Goal: Book appointment/travel/reservation

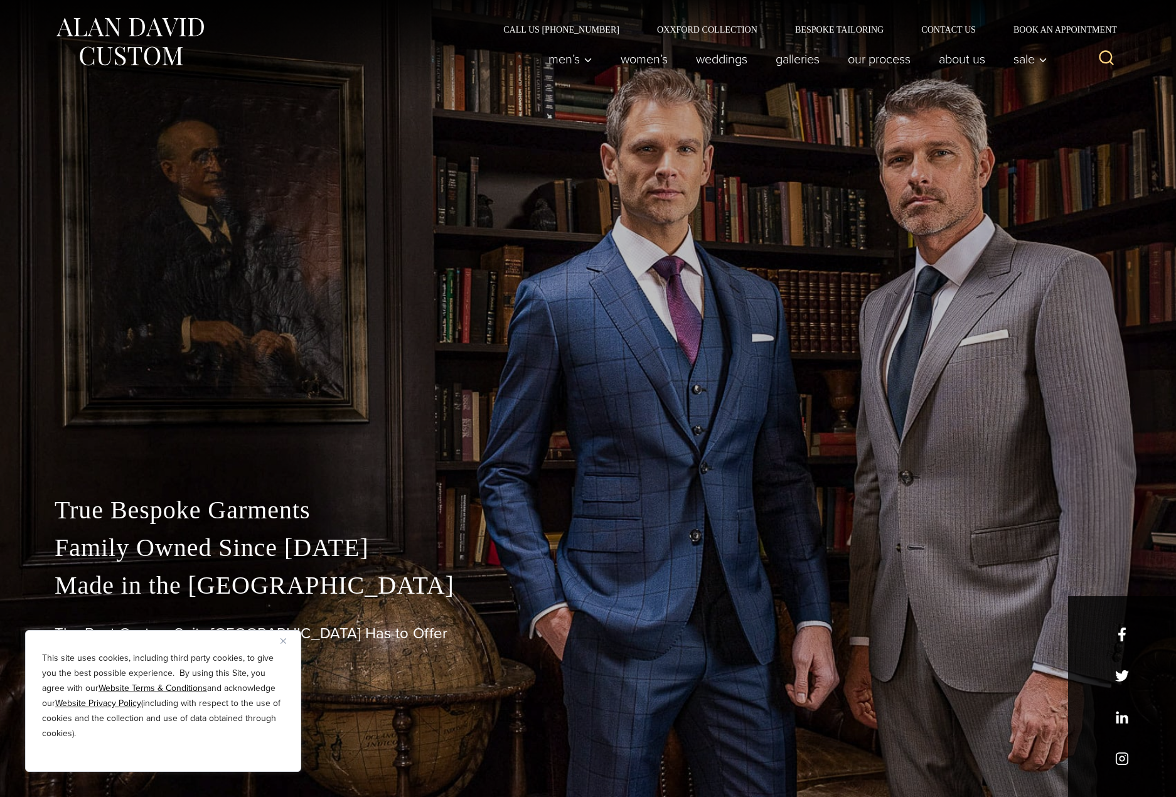
click at [349, 507] on p "True Bespoke Garments Family Owned Since 1913 Made in the United States" at bounding box center [588, 547] width 1067 height 113
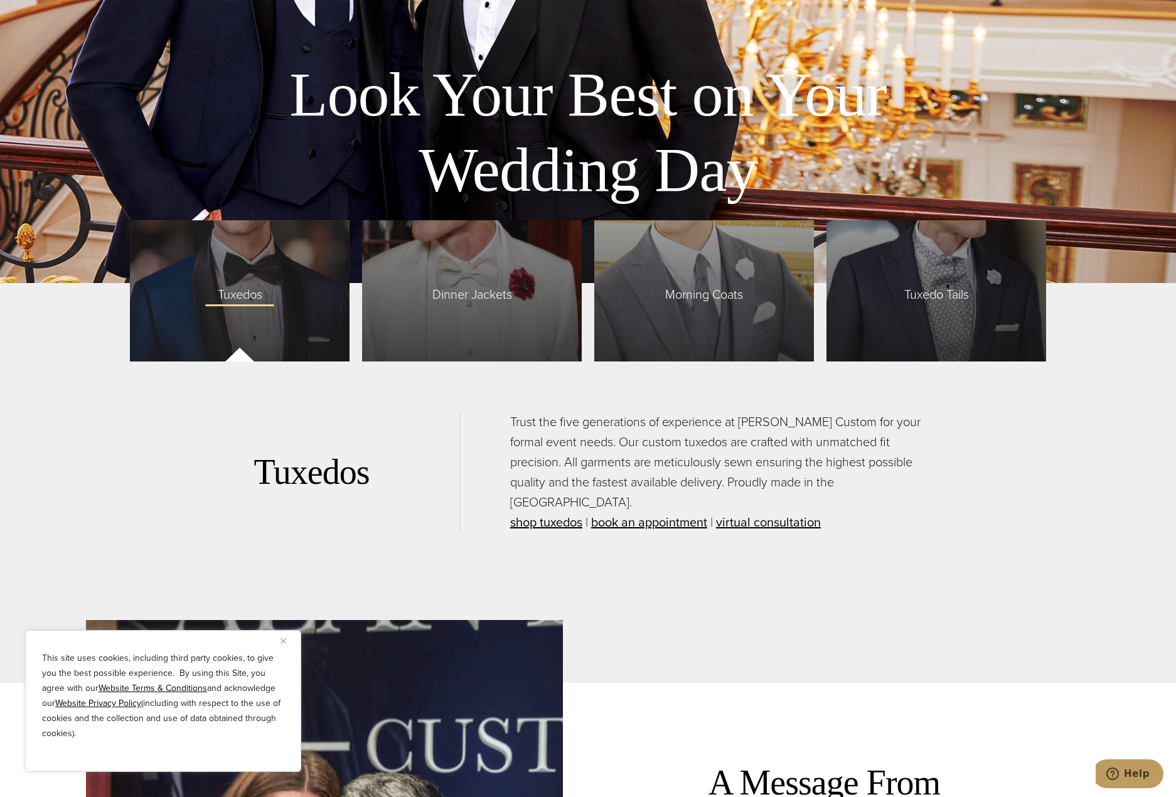
scroll to position [3264, 0]
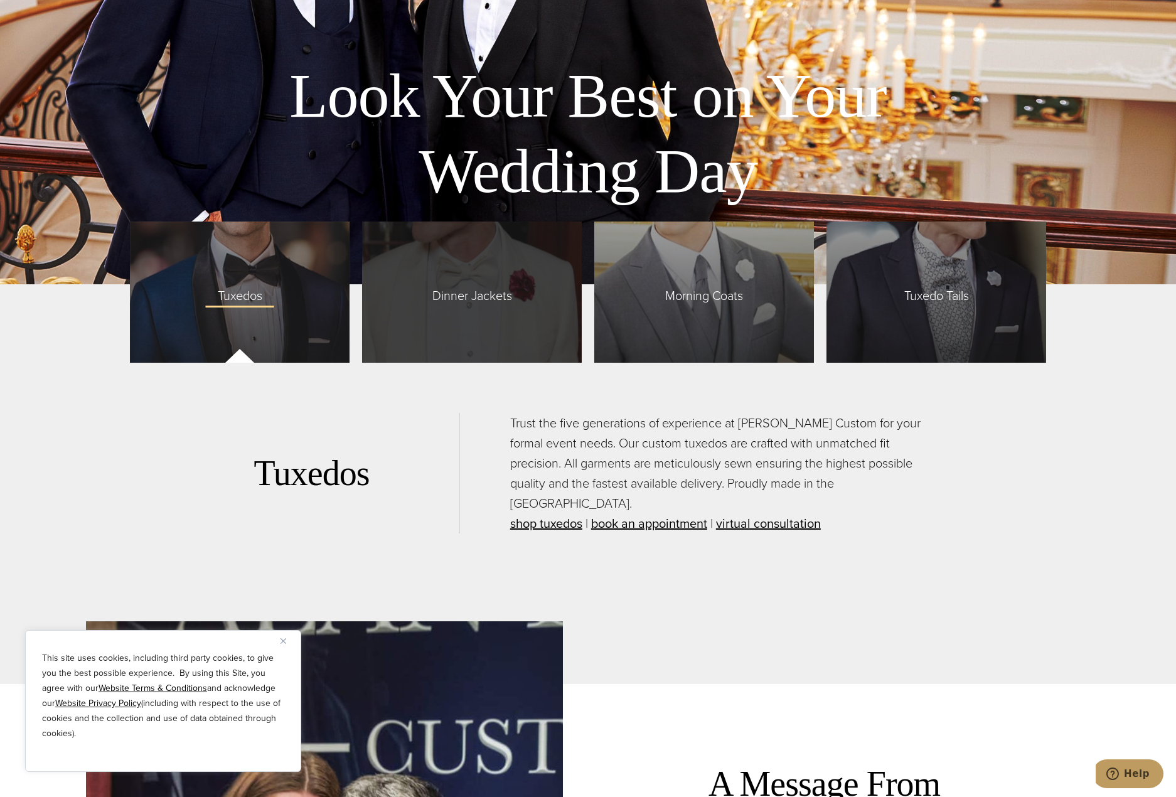
click at [496, 303] on span "Dinner Jackets" at bounding box center [472, 292] width 105 height 26
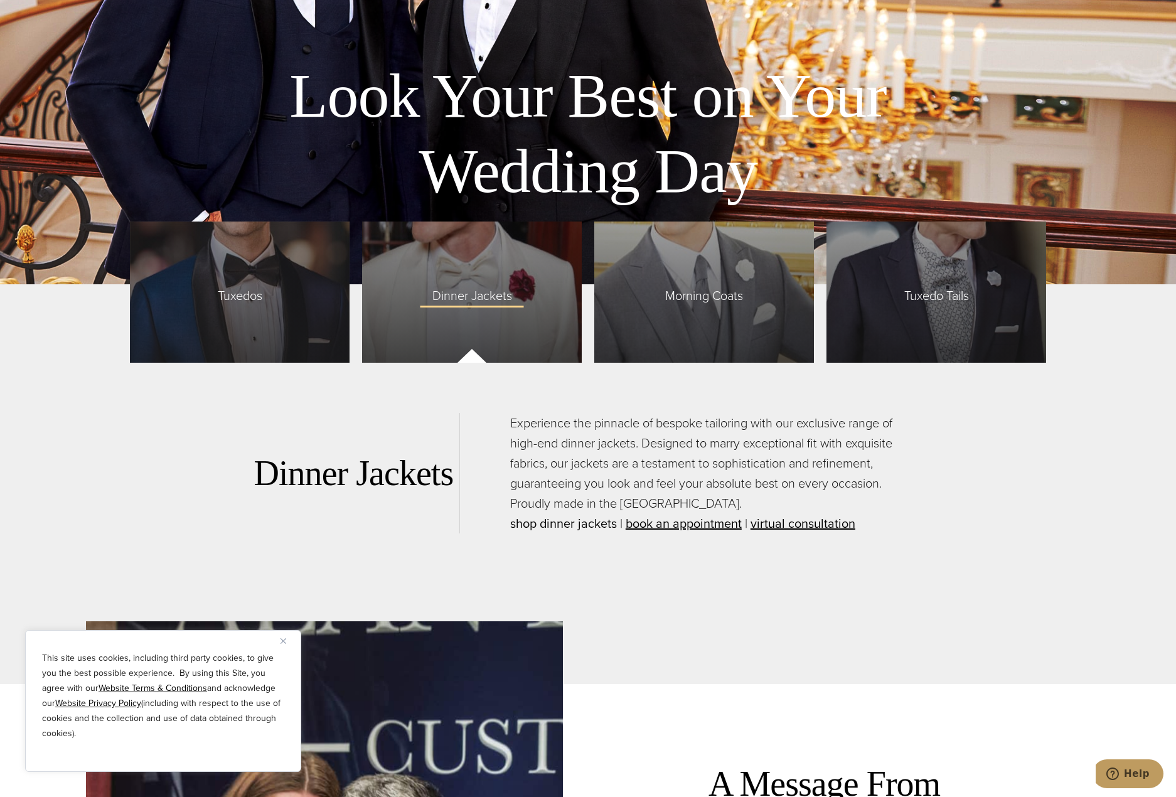
click at [590, 522] on link "shop dinner jackets" at bounding box center [563, 523] width 107 height 19
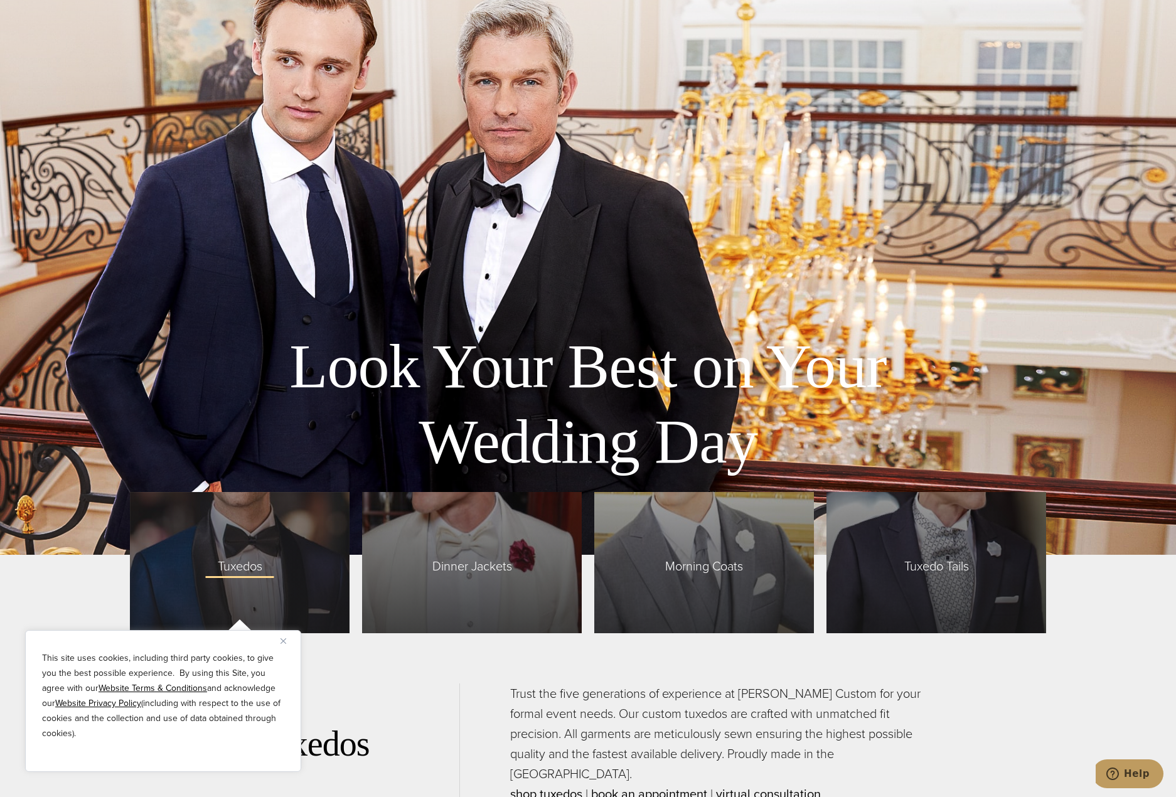
scroll to position [2825, 0]
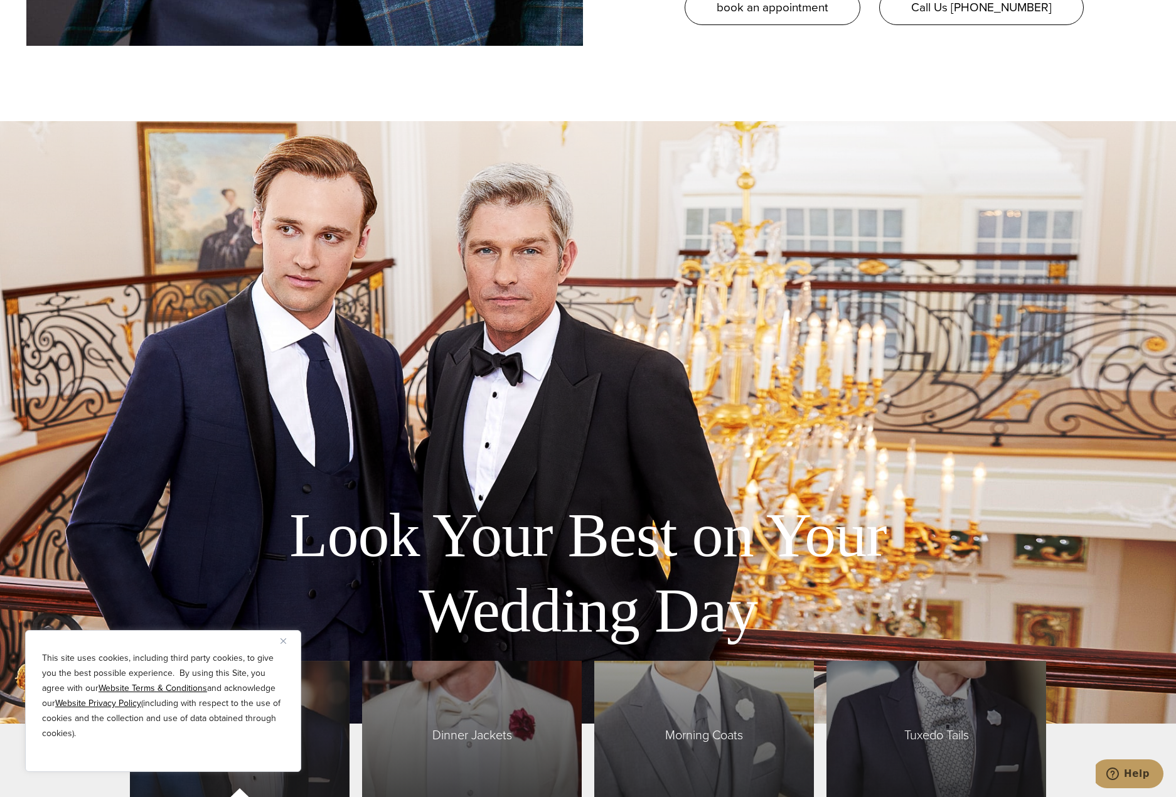
click at [289, 641] on button "Close" at bounding box center [288, 640] width 15 height 15
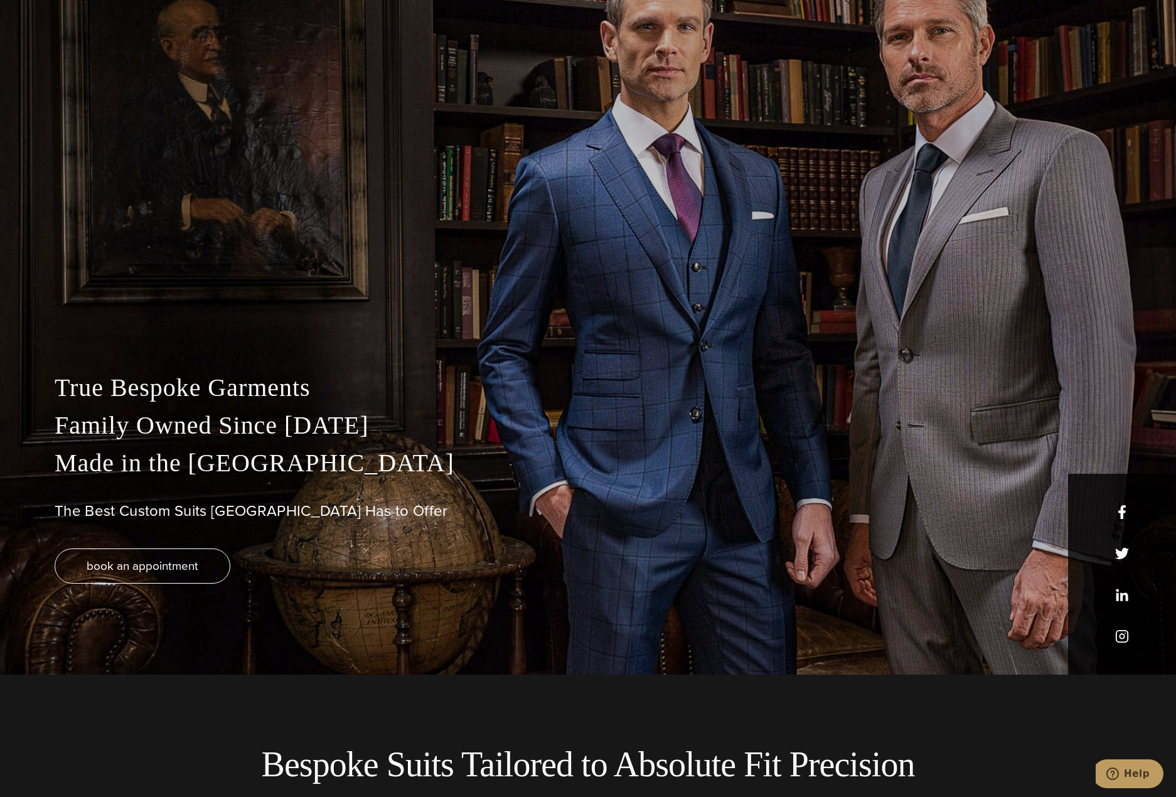
scroll to position [0, 0]
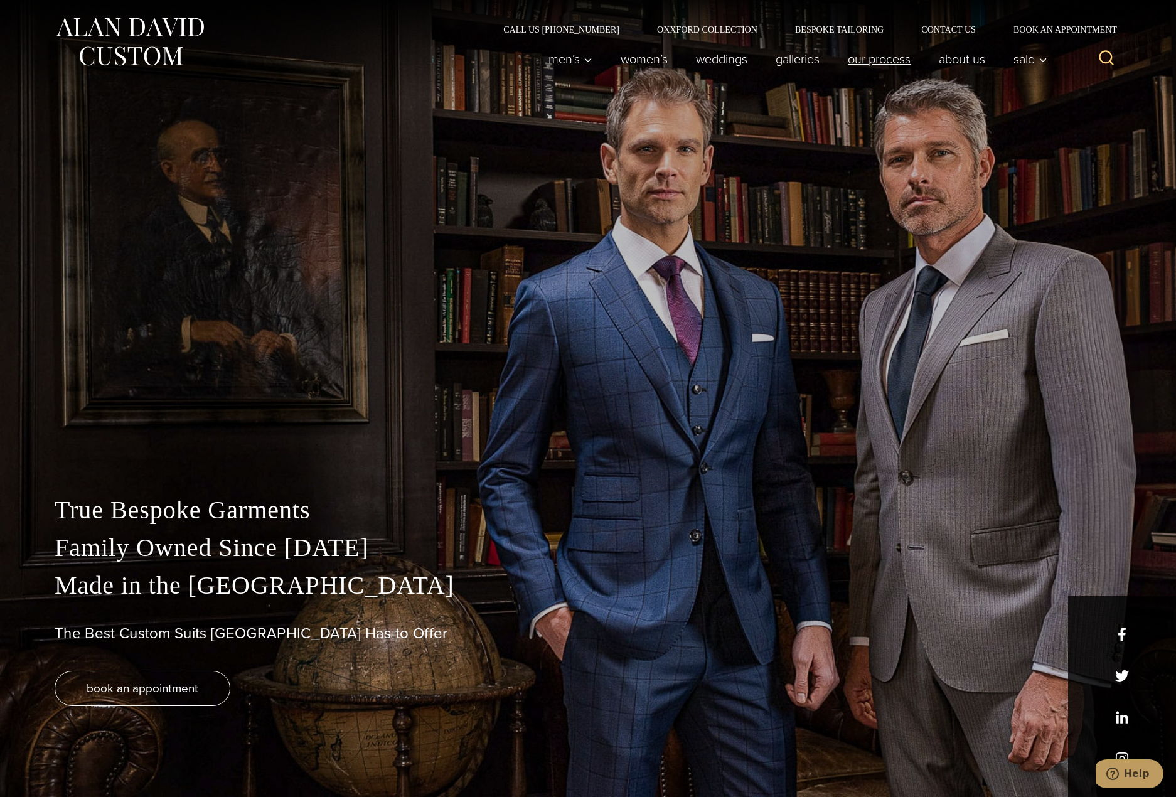
click at [877, 63] on link "Our Process" at bounding box center [879, 58] width 91 height 25
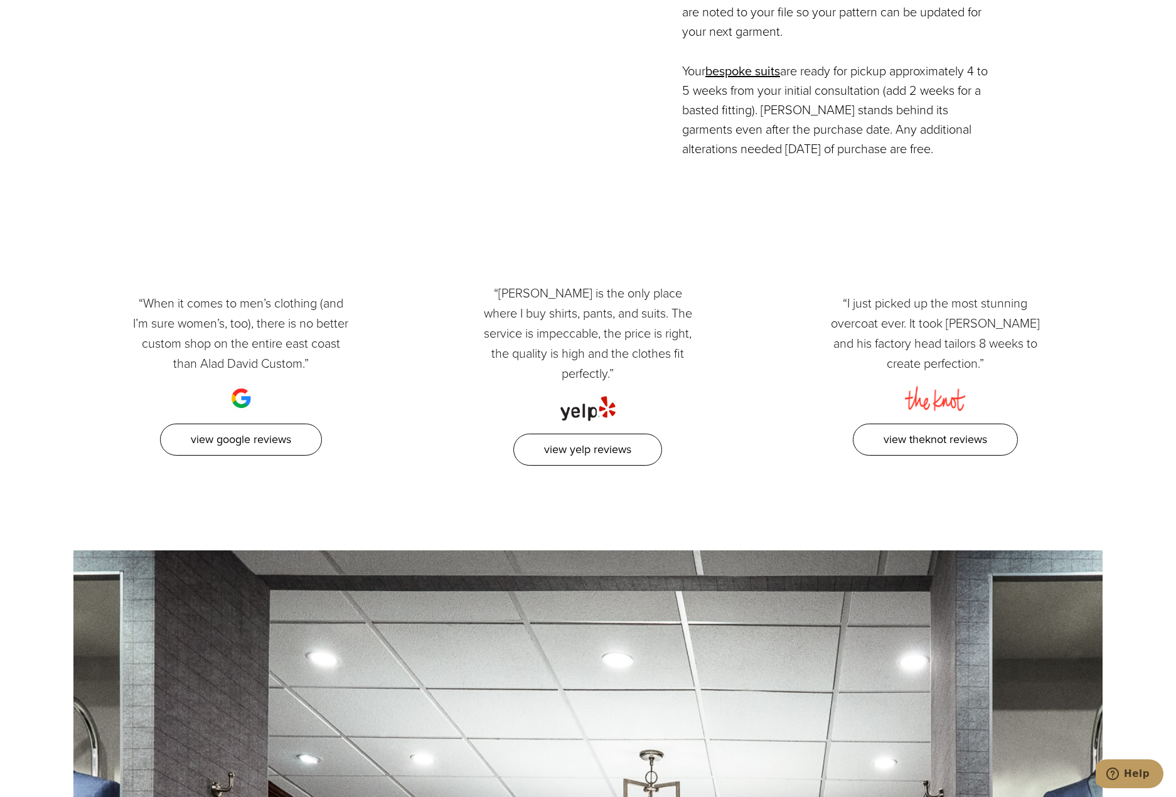
scroll to position [3327, 0]
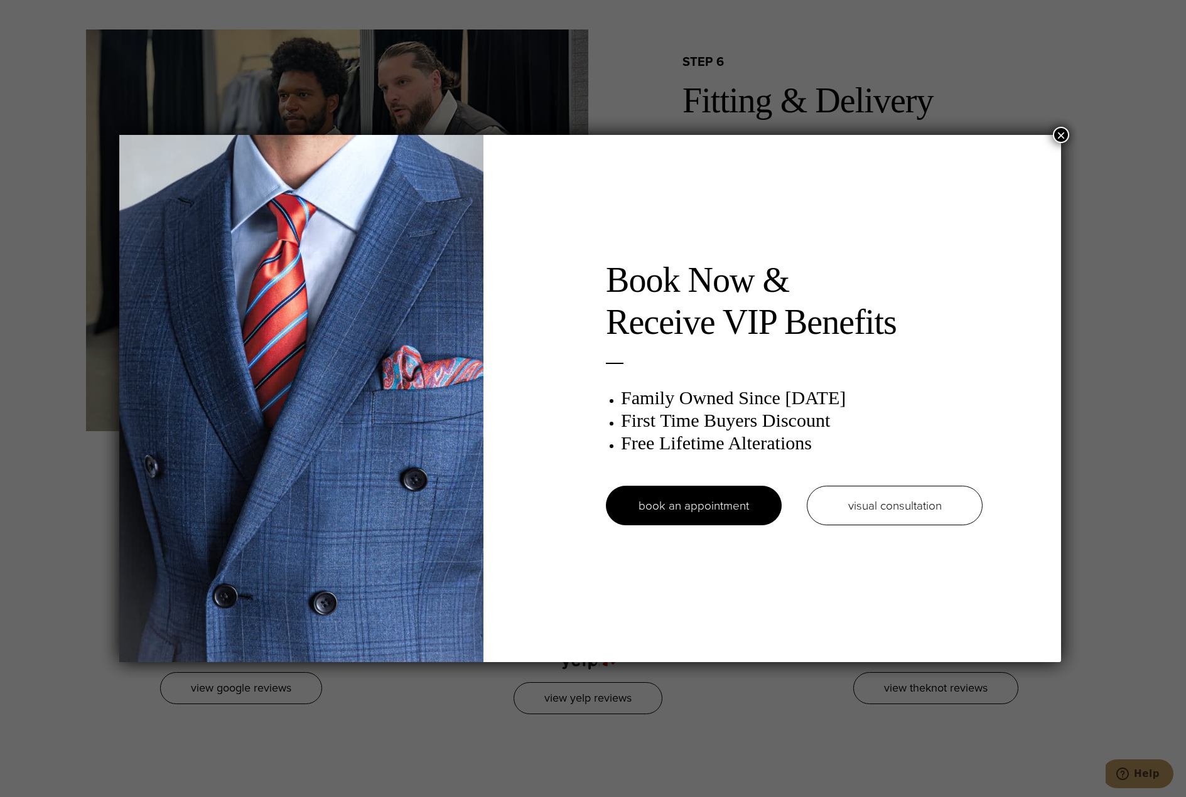
click at [1064, 139] on button "×" at bounding box center [1061, 135] width 16 height 16
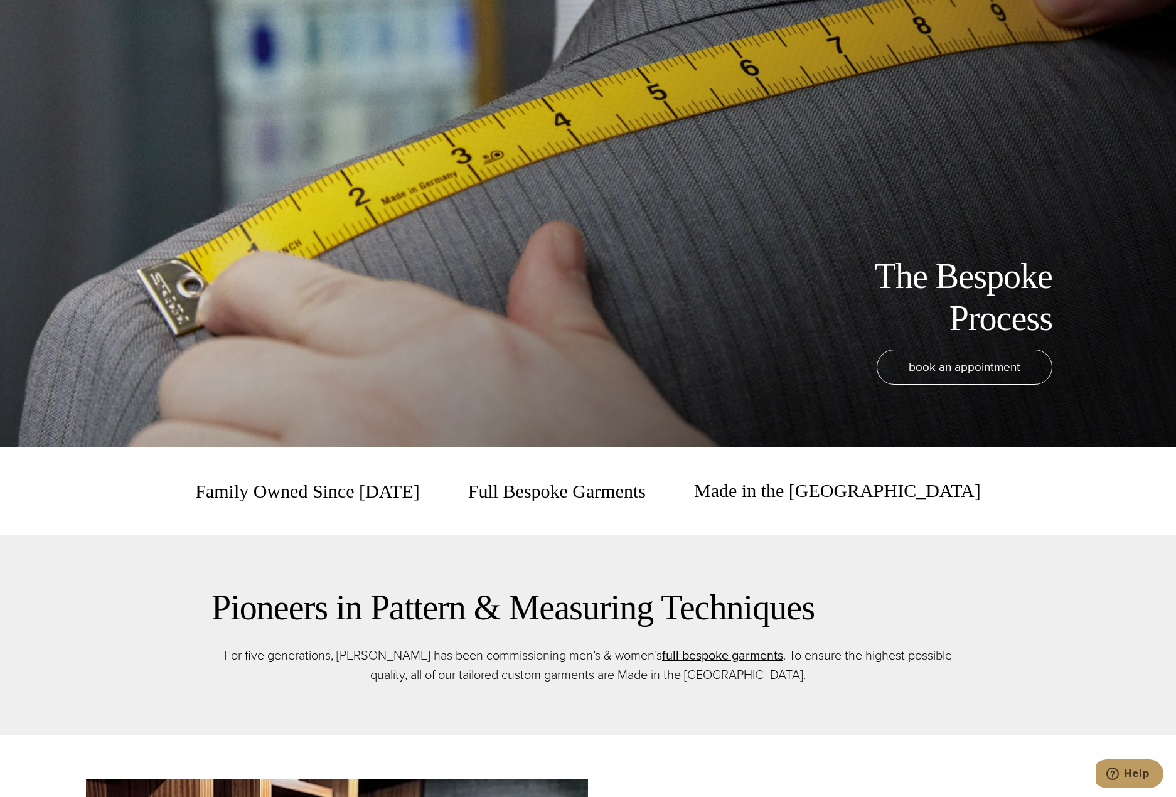
scroll to position [0, 0]
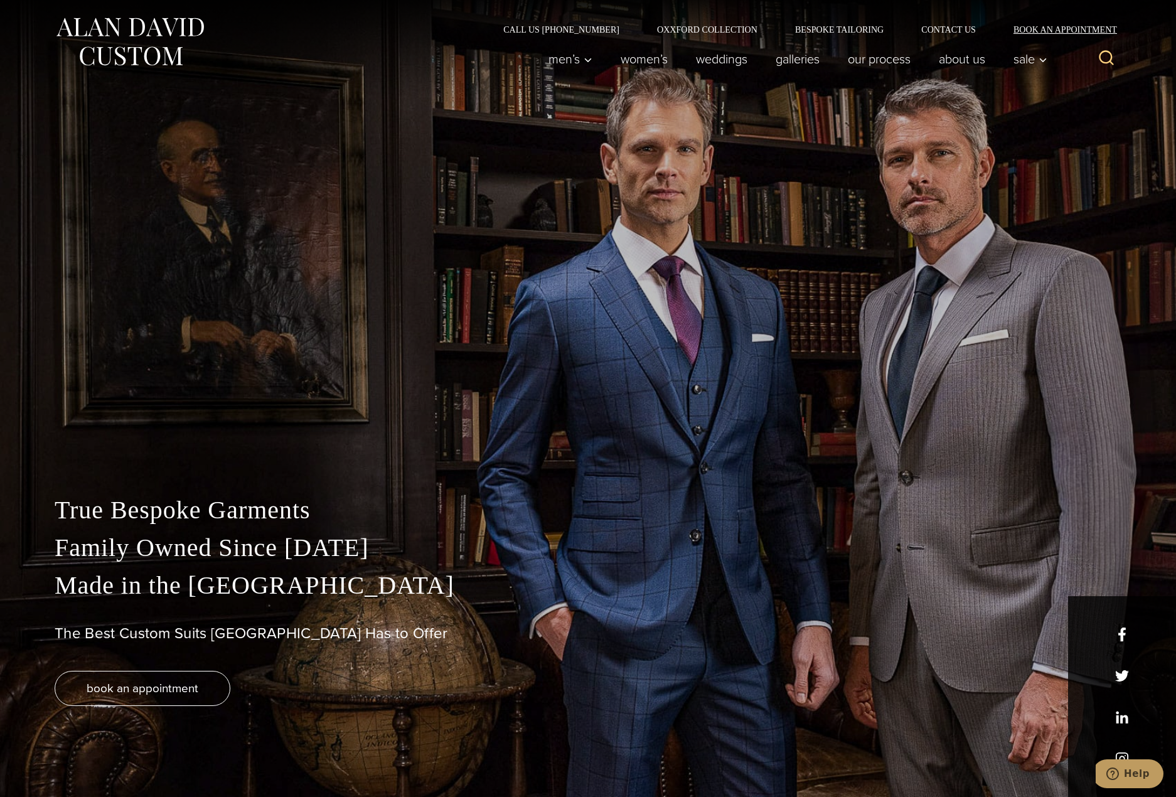
click at [1088, 26] on link "Book an Appointment" at bounding box center [1058, 29] width 127 height 9
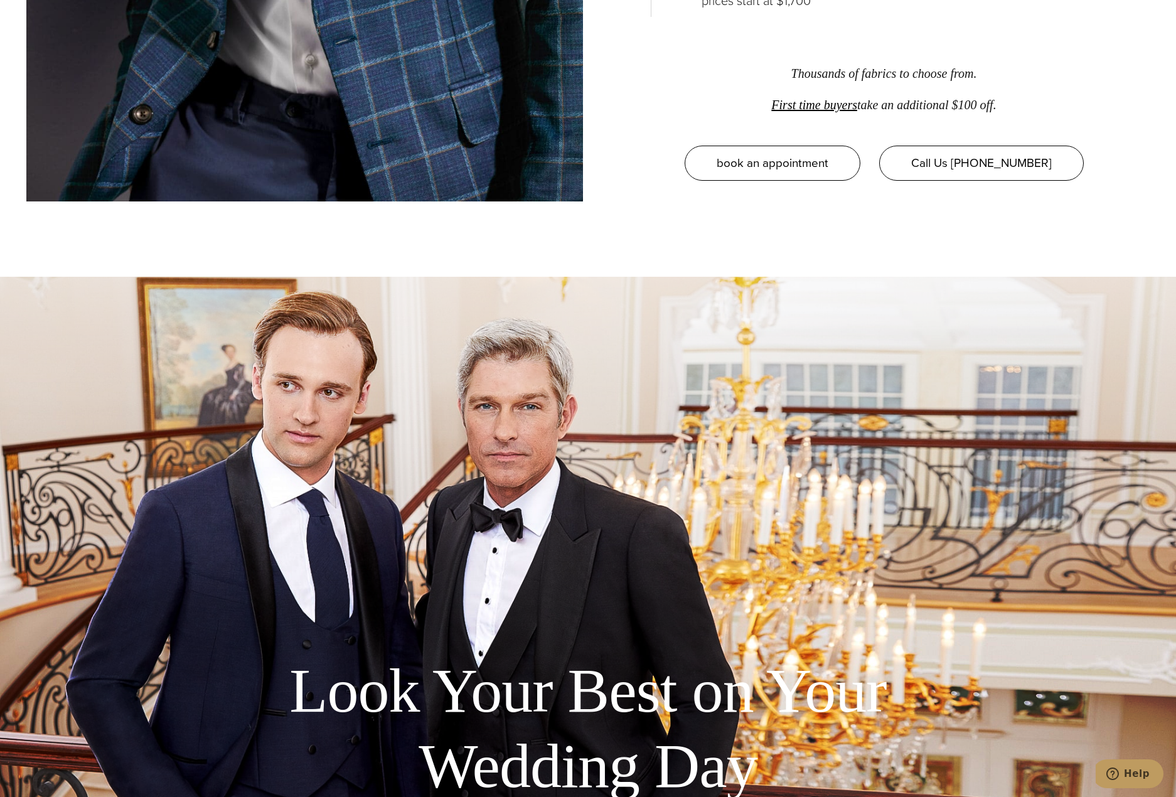
scroll to position [2825, 0]
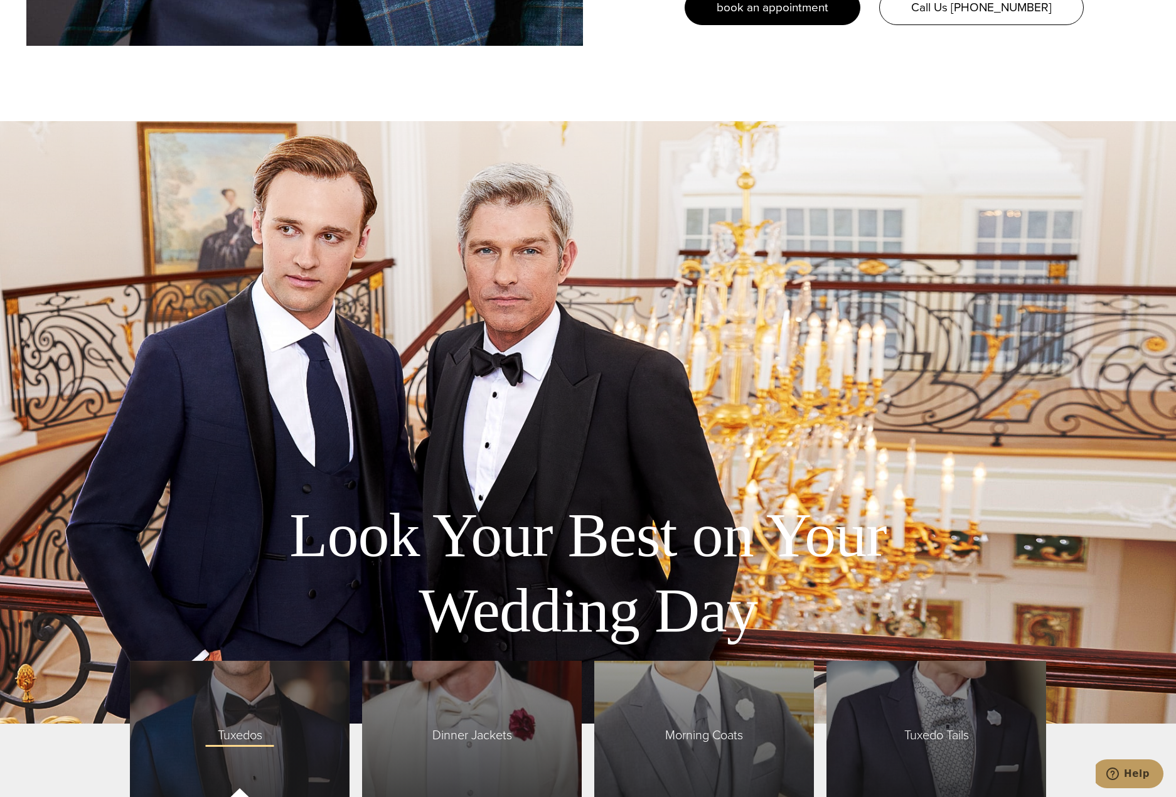
click at [806, 6] on span "book an appointment" at bounding box center [773, 7] width 112 height 18
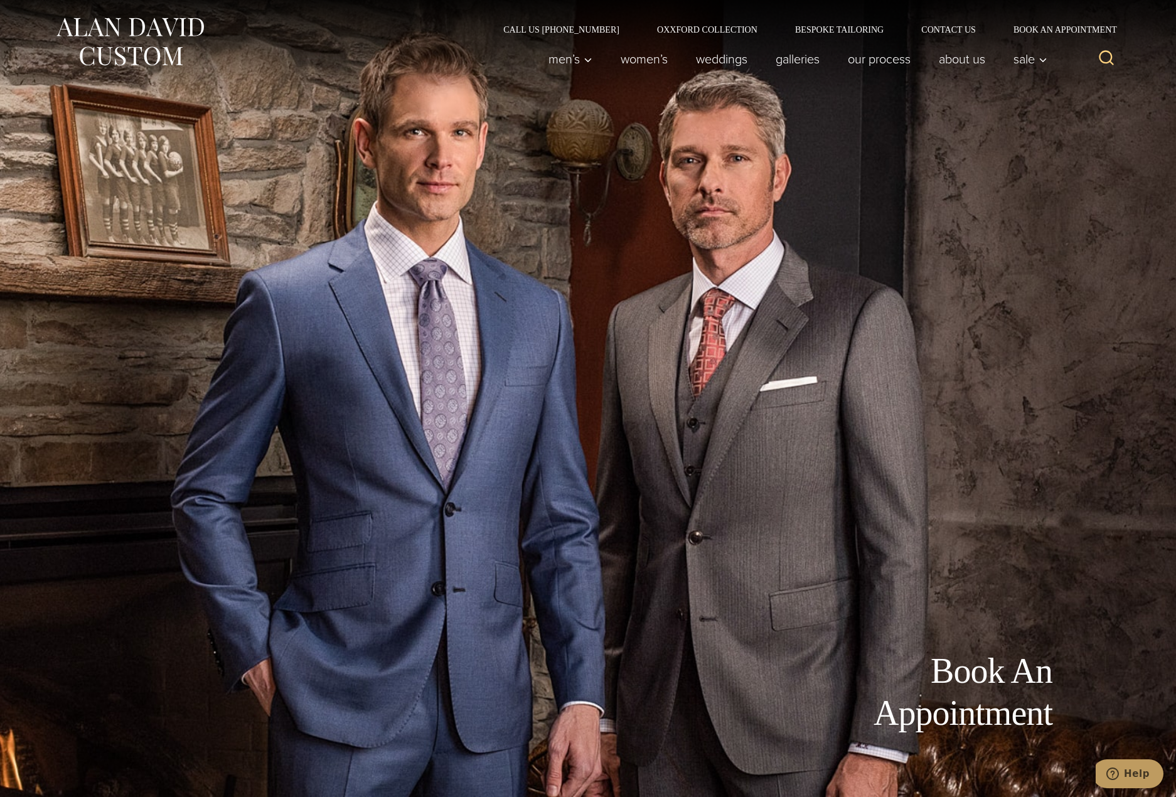
scroll to position [439, 0]
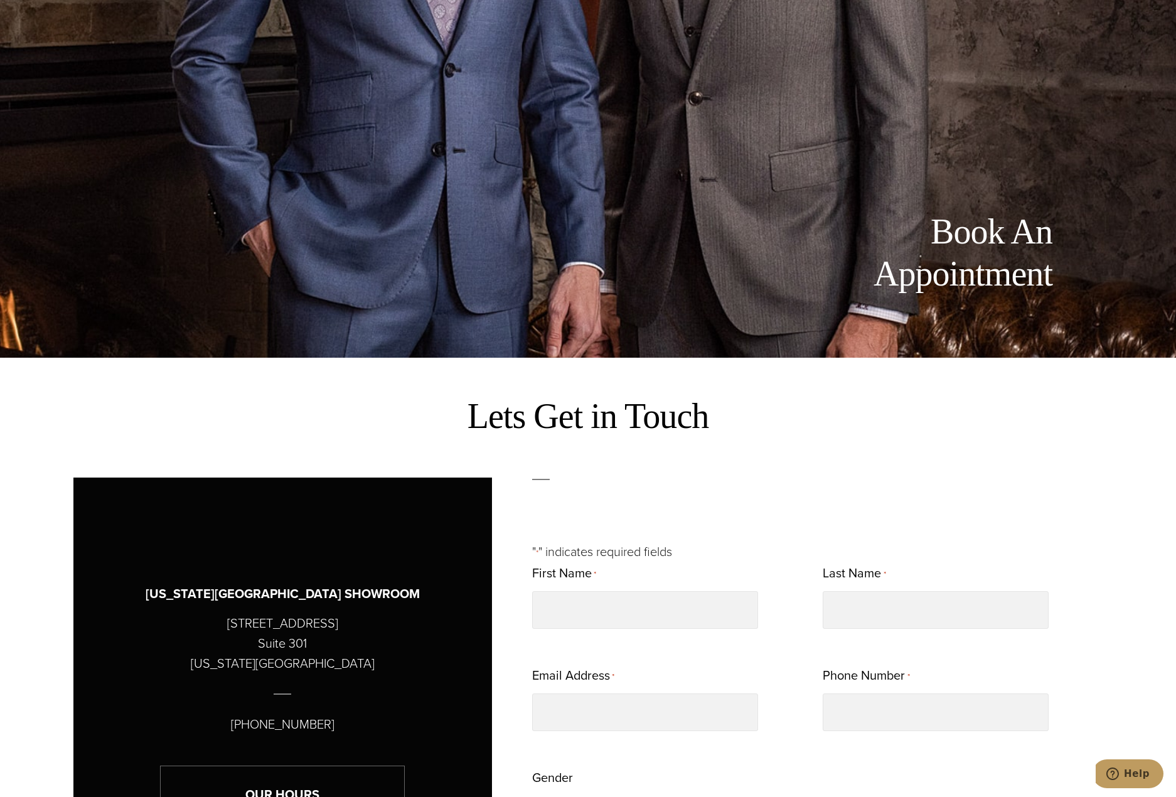
click at [220, 435] on h2 "Lets Get in Touch" at bounding box center [587, 416] width 1029 height 42
drag, startPoint x: 466, startPoint y: 416, endPoint x: 694, endPoint y: 422, distance: 227.9
click at [694, 422] on h2 "Lets Get in Touch" at bounding box center [587, 416] width 1029 height 42
drag, startPoint x: 713, startPoint y: 423, endPoint x: 455, endPoint y: 411, distance: 258.3
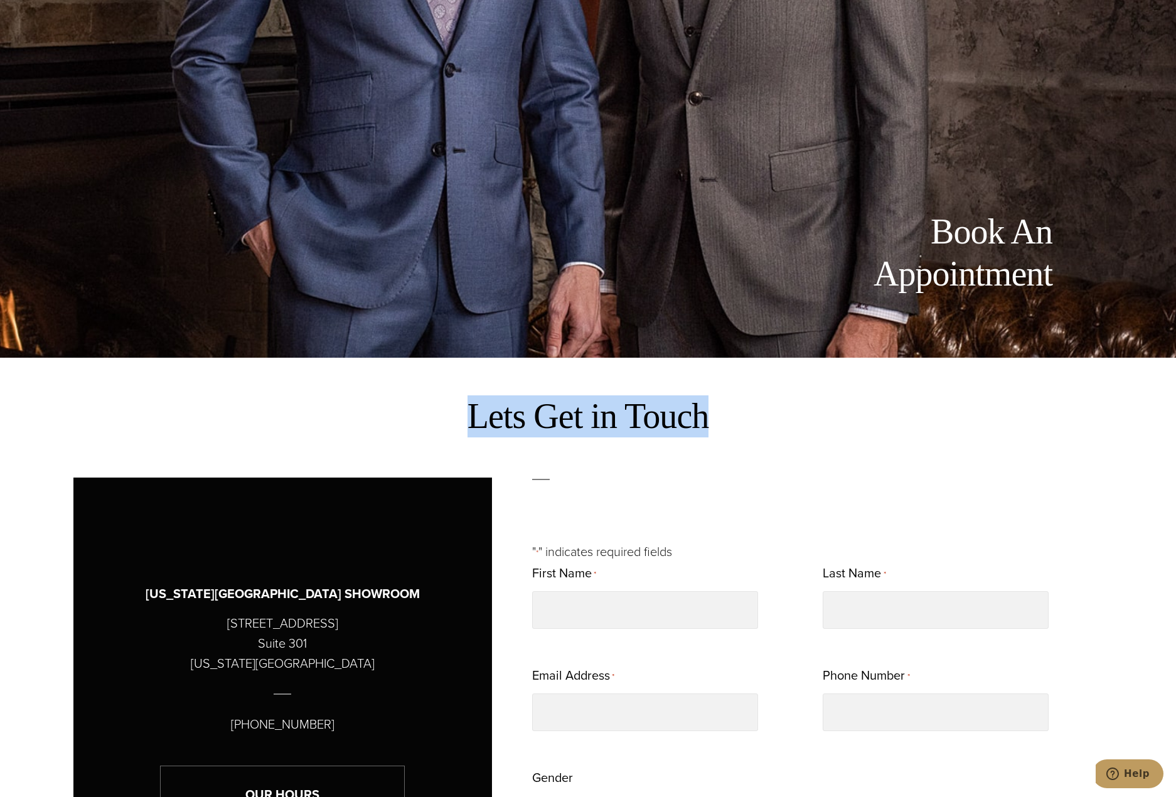
click at [455, 411] on h2 "Lets Get in Touch" at bounding box center [587, 416] width 1029 height 42
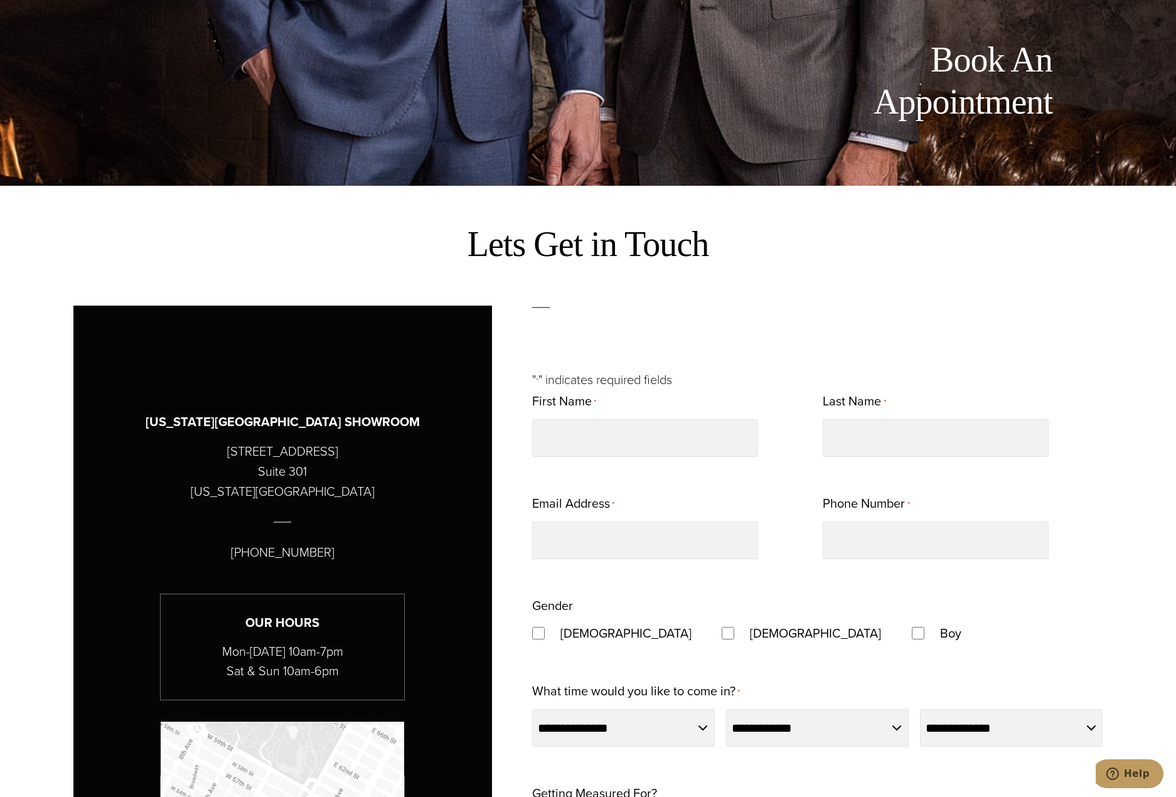
scroll to position [879, 0]
